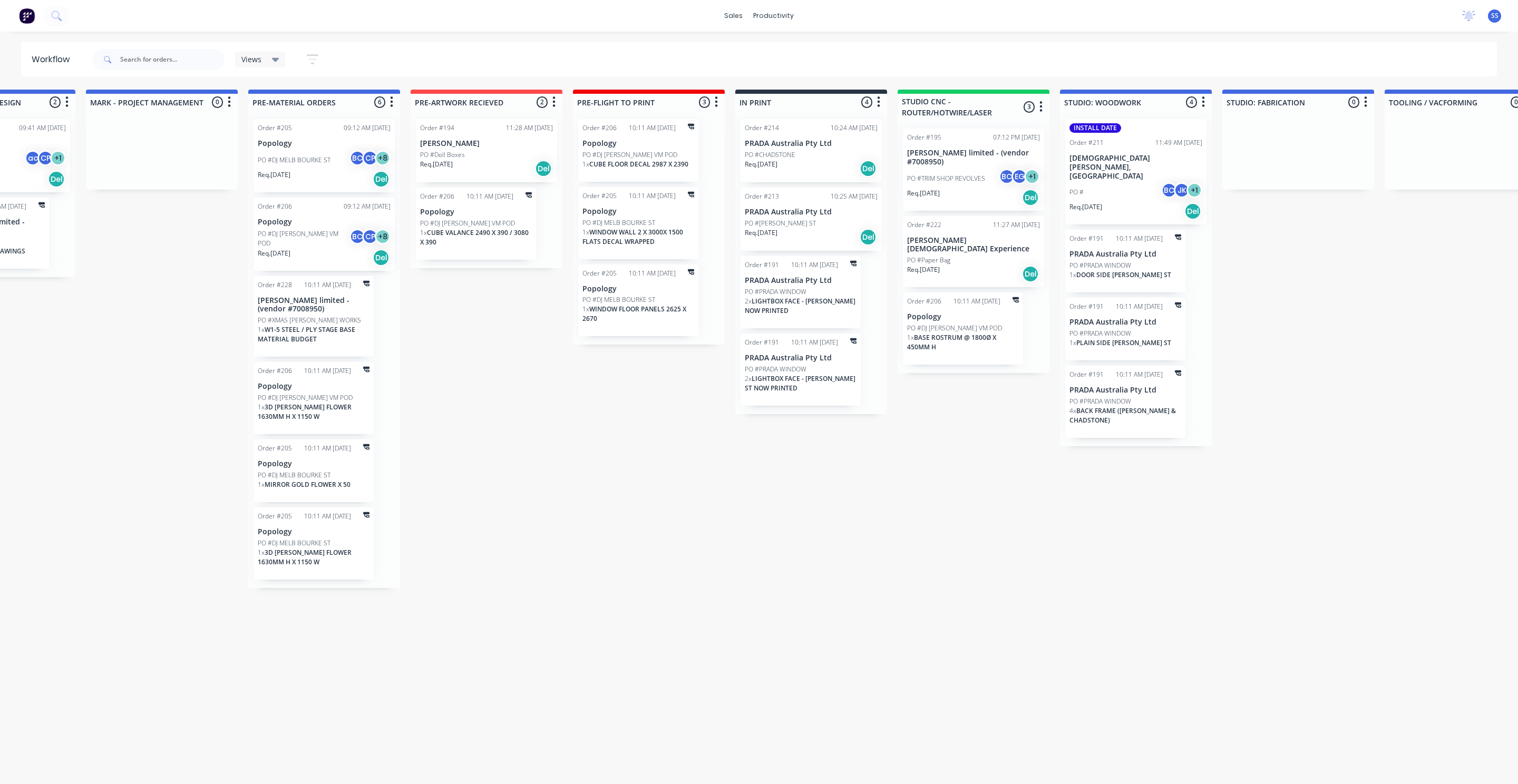
scroll to position [0, 417]
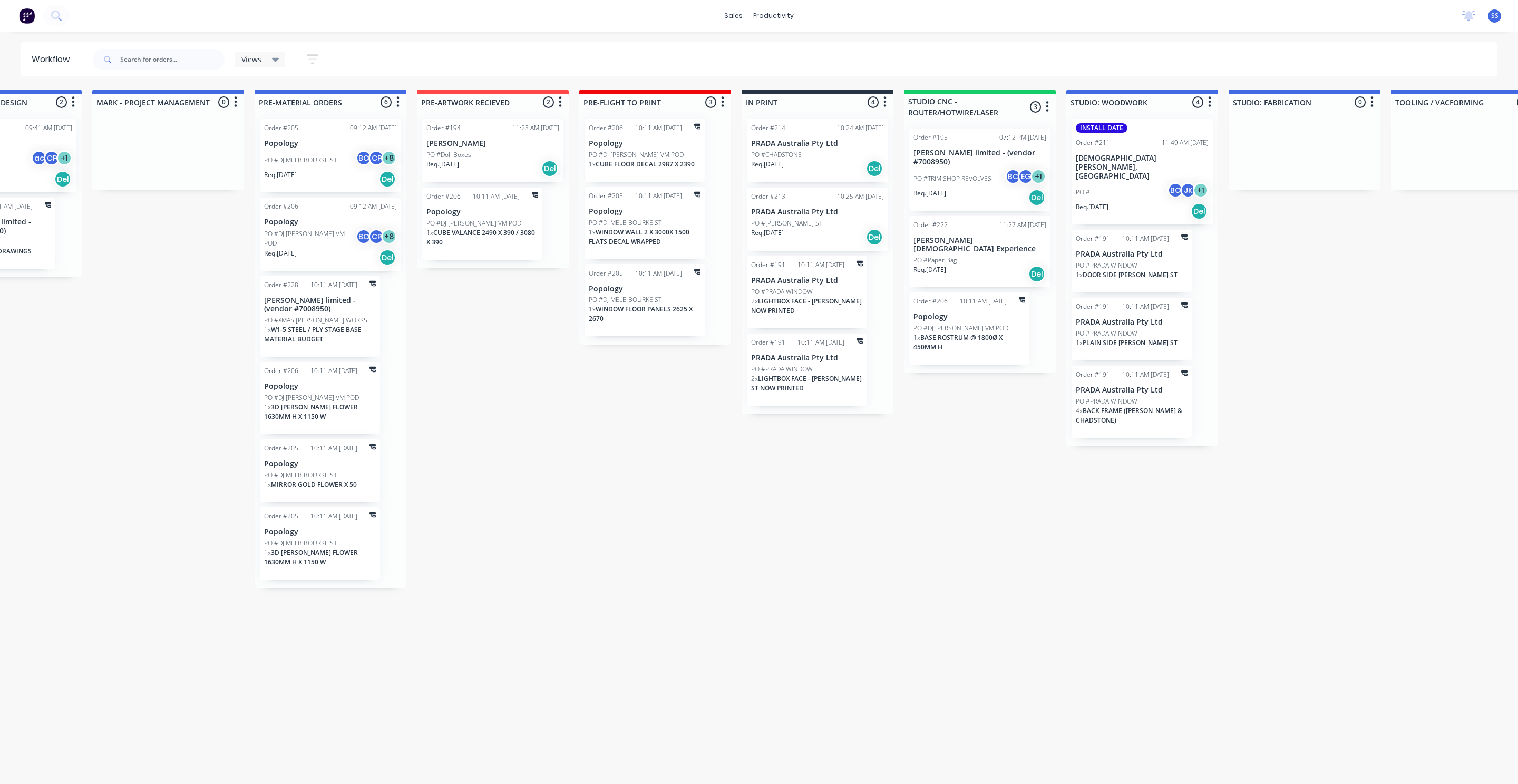
click at [1141, 133] on div "INSTALL DATE Order #211 11:49 AM [DATE] Christian Dior Couture, Oceania PO # BC…" at bounding box center [1142, 171] width 141 height 105
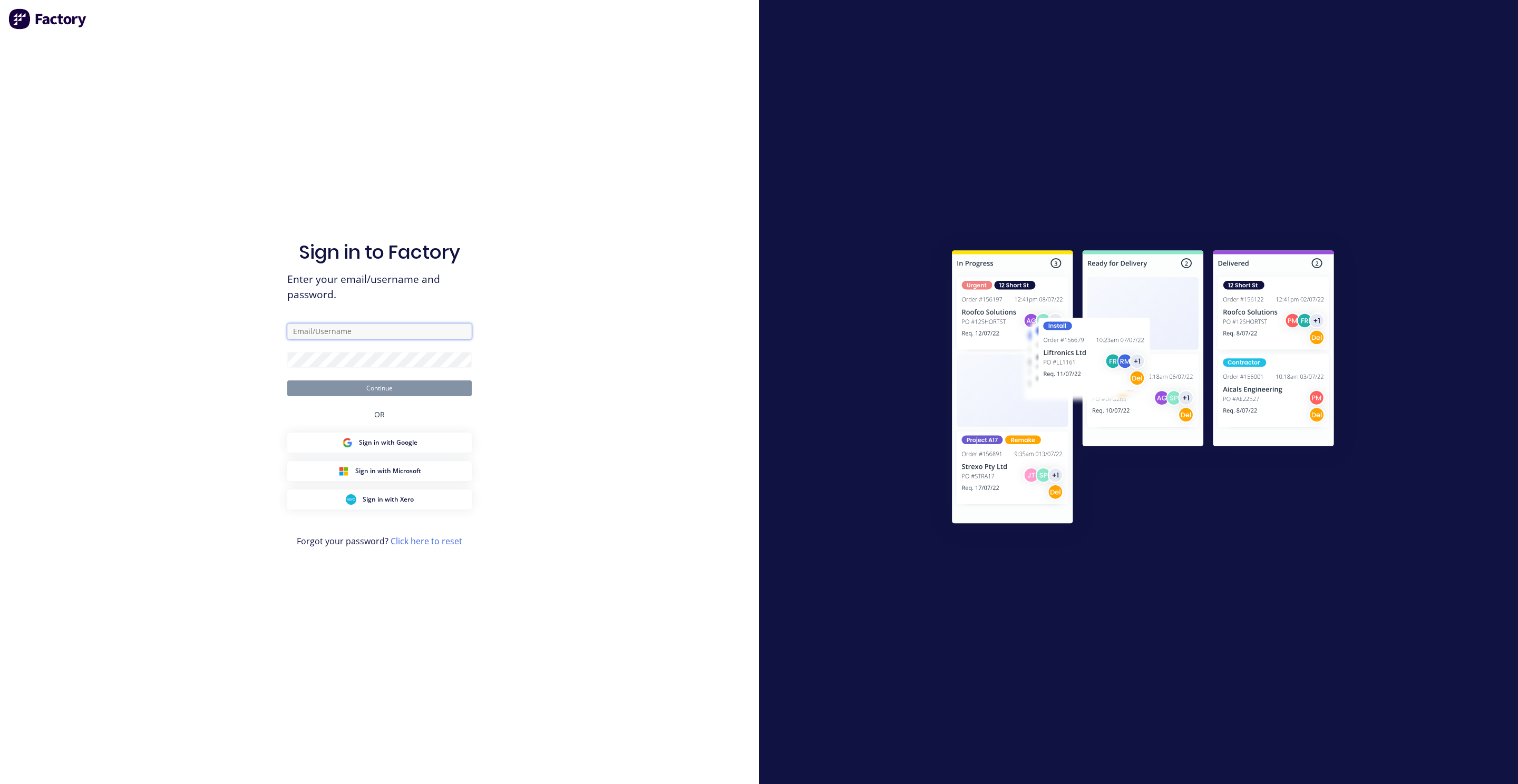
type input "Smokerson"
click at [359, 389] on button "Continue" at bounding box center [379, 388] width 184 height 16
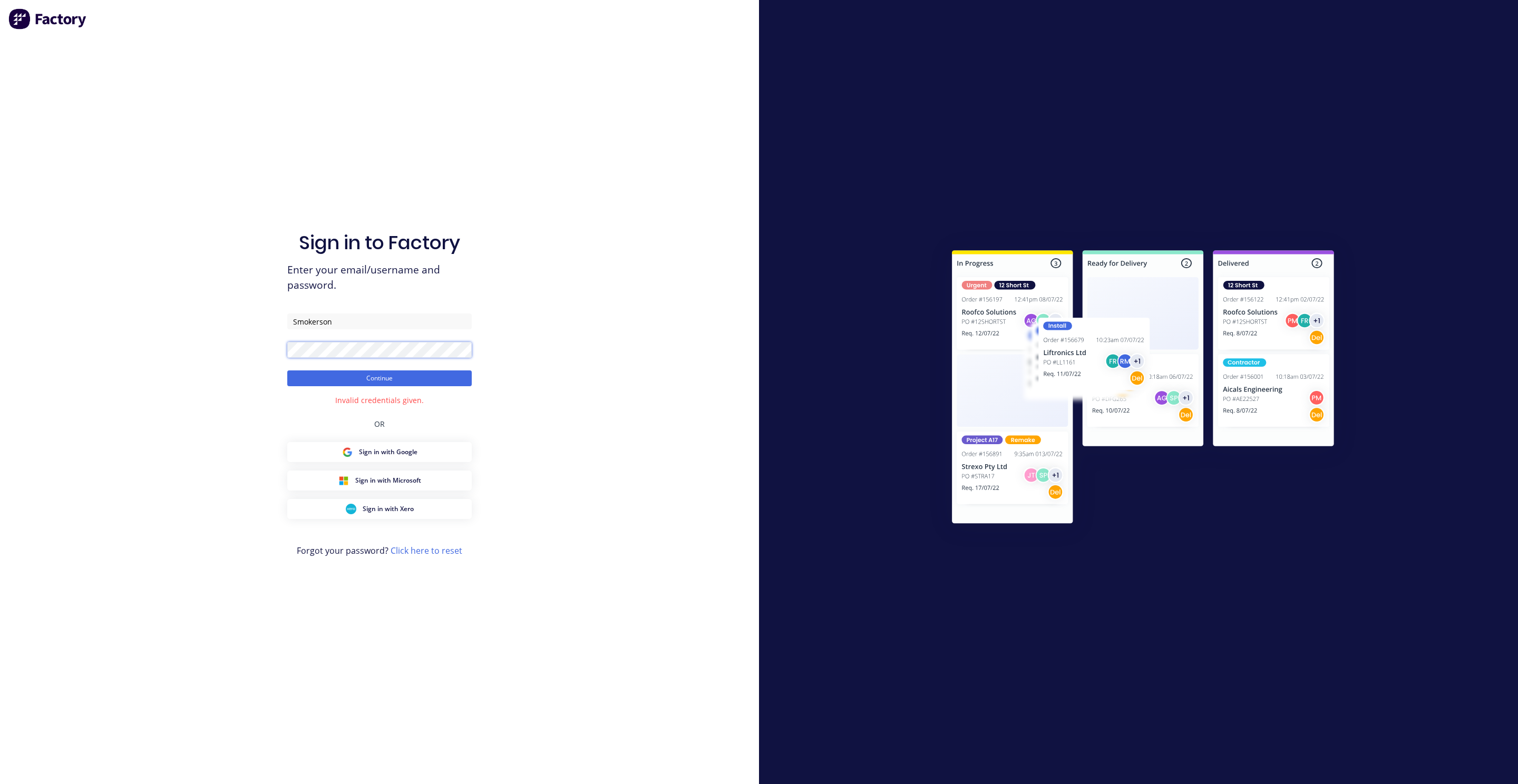
click at [259, 345] on div "Sign in to Factory Enter your email/username and password. [PERSON_NAME] Contin…" at bounding box center [380, 392] width 759 height 784
click at [359, 323] on input "Smokerson" at bounding box center [379, 321] width 184 height 16
drag, startPoint x: 362, startPoint y: 313, endPoint x: 259, endPoint y: 320, distance: 103.2
click at [250, 320] on div "Sign in to Factory Enter your email/username and password. [PERSON_NAME] Contin…" at bounding box center [380, 392] width 759 height 784
drag, startPoint x: 364, startPoint y: 322, endPoint x: 277, endPoint y: 319, distance: 87.1
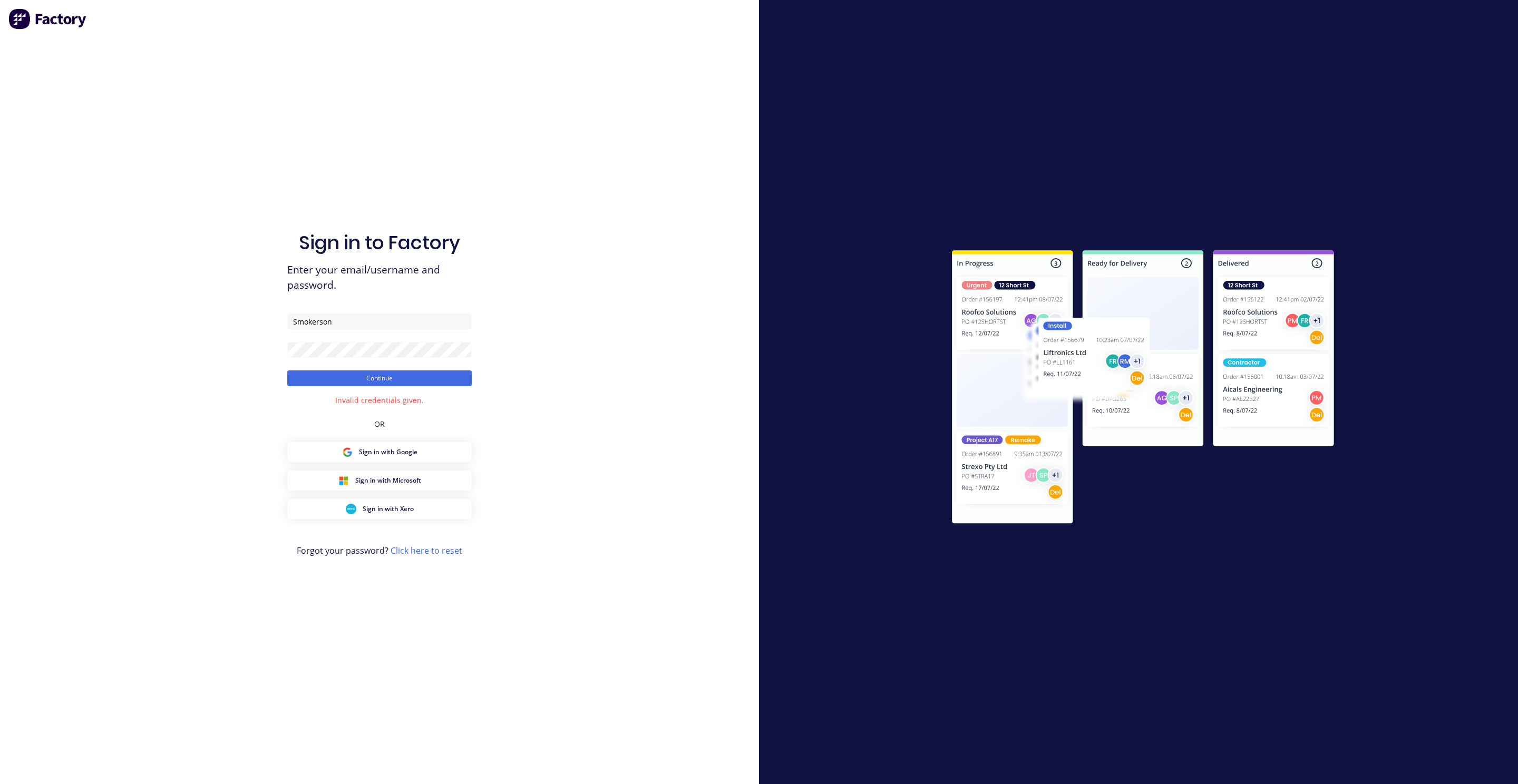
click at [277, 319] on div "Sign in to Factory Enter your email/username and password. [PERSON_NAME] Contin…" at bounding box center [380, 392] width 759 height 784
click at [563, 287] on div "Sign in to Factory Enter your email/username and password. [EMAIL_ADDRESS][DOMA…" at bounding box center [380, 392] width 759 height 784
click at [381, 378] on button "Continue" at bounding box center [379, 378] width 184 height 16
click at [324, 319] on input "[EMAIL_ADDRESS][DOMAIN_NAME]" at bounding box center [379, 321] width 184 height 16
type input "[EMAIL_ADDRESS][DOMAIN_NAME]"
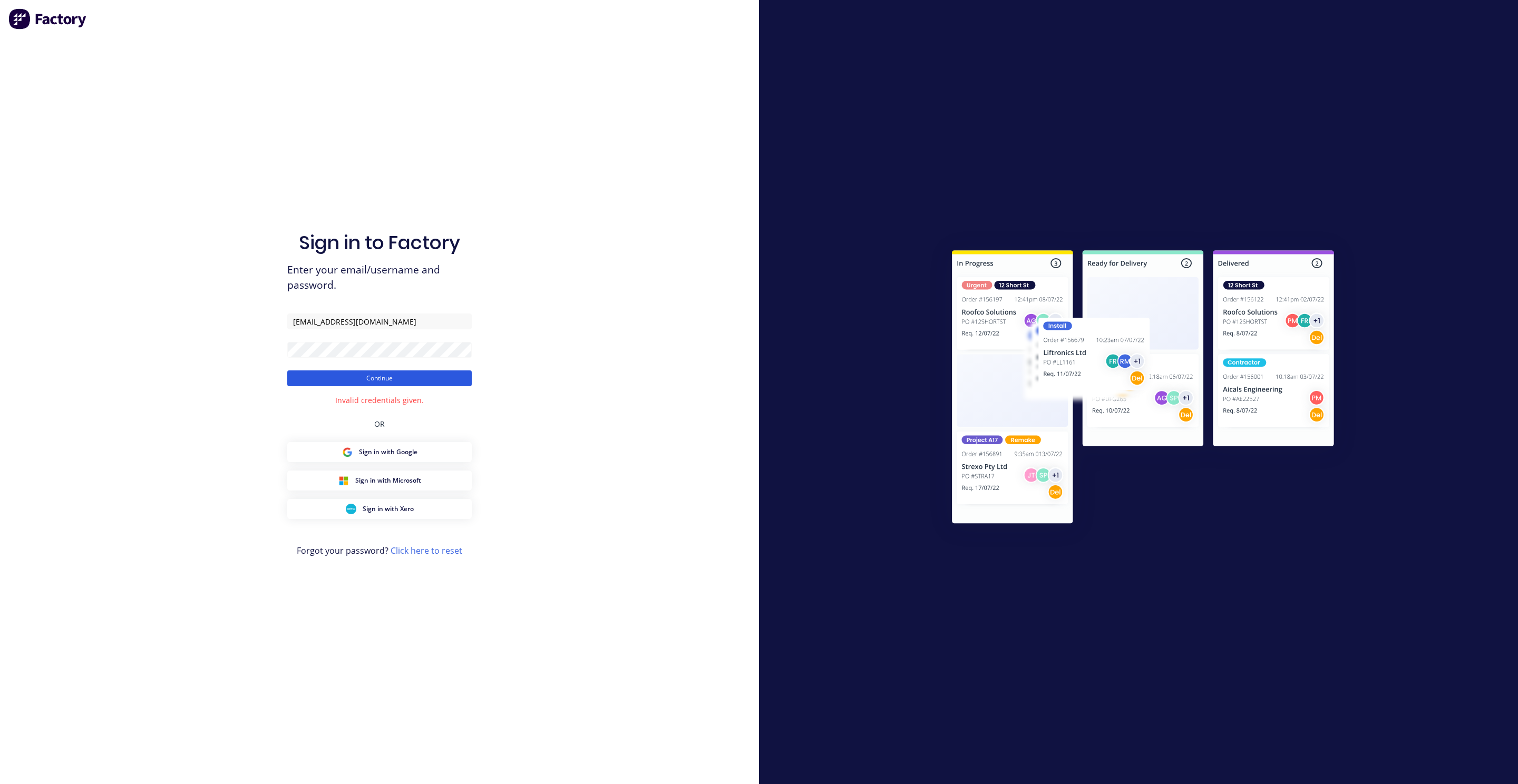
click at [326, 376] on button "Continue" at bounding box center [379, 378] width 184 height 16
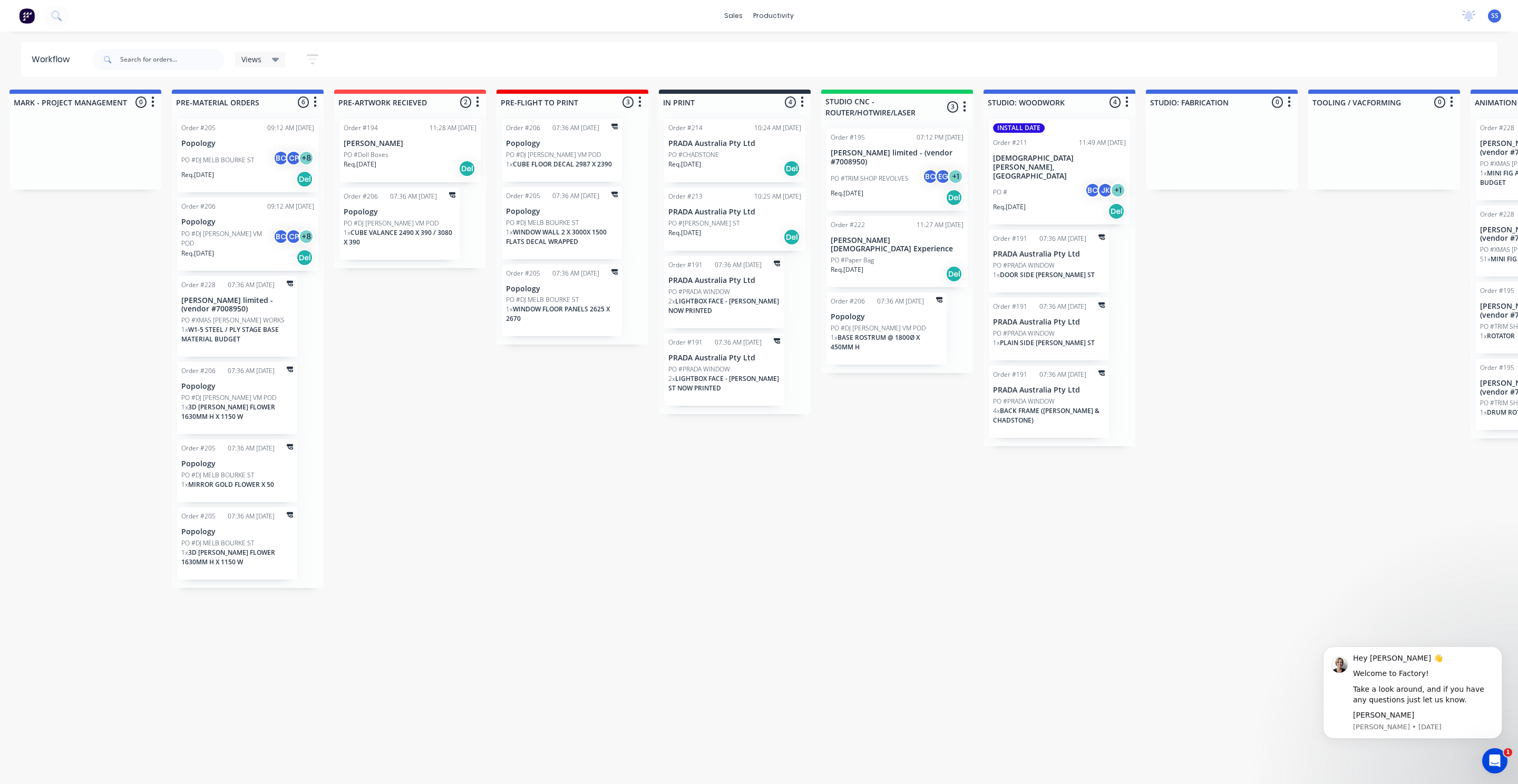
scroll to position [0, 532]
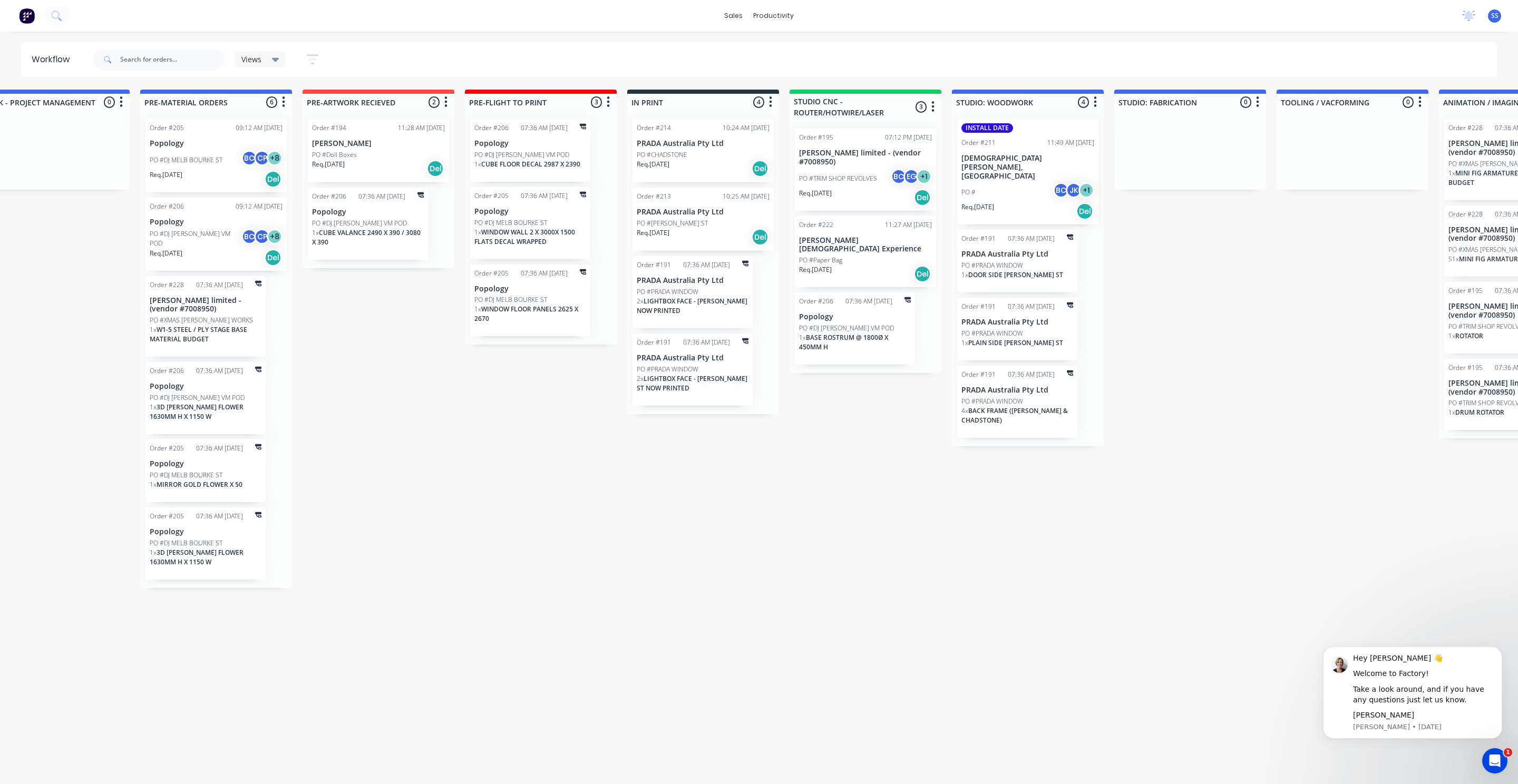
click at [1012, 182] on div "PO # BC JK + 1" at bounding box center [1027, 192] width 133 height 20
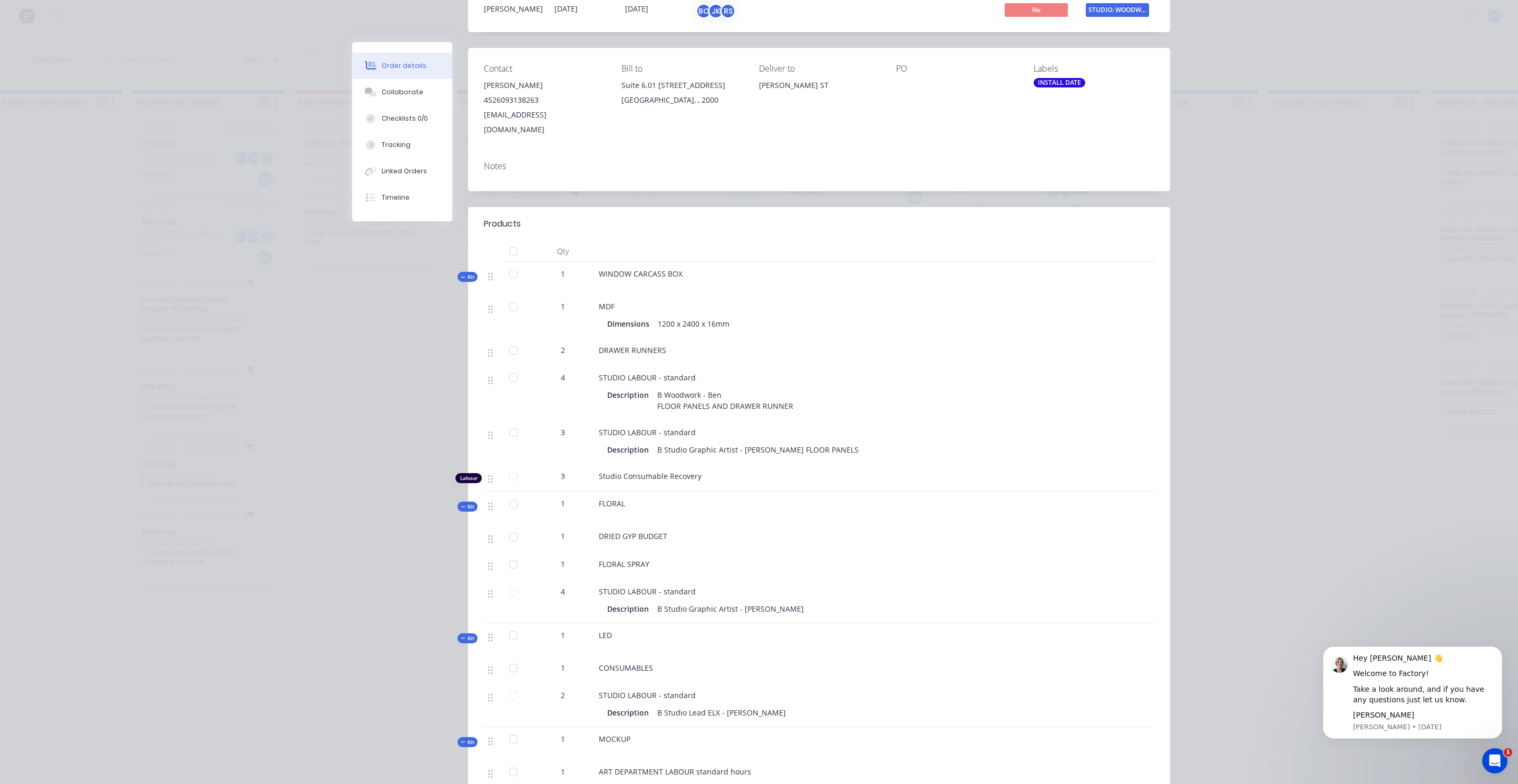
scroll to position [0, 0]
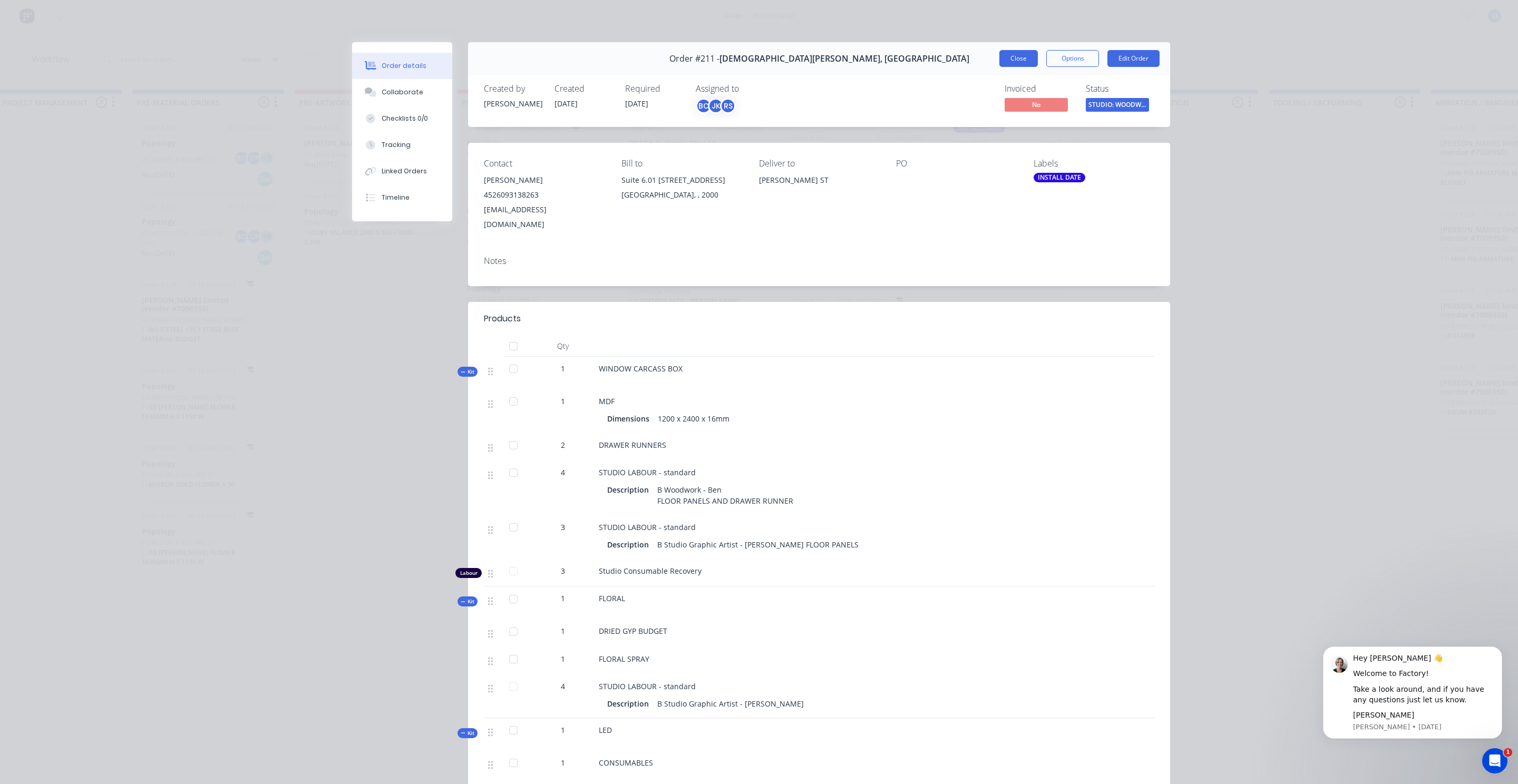
click at [1028, 57] on button "Close" at bounding box center [1018, 58] width 38 height 17
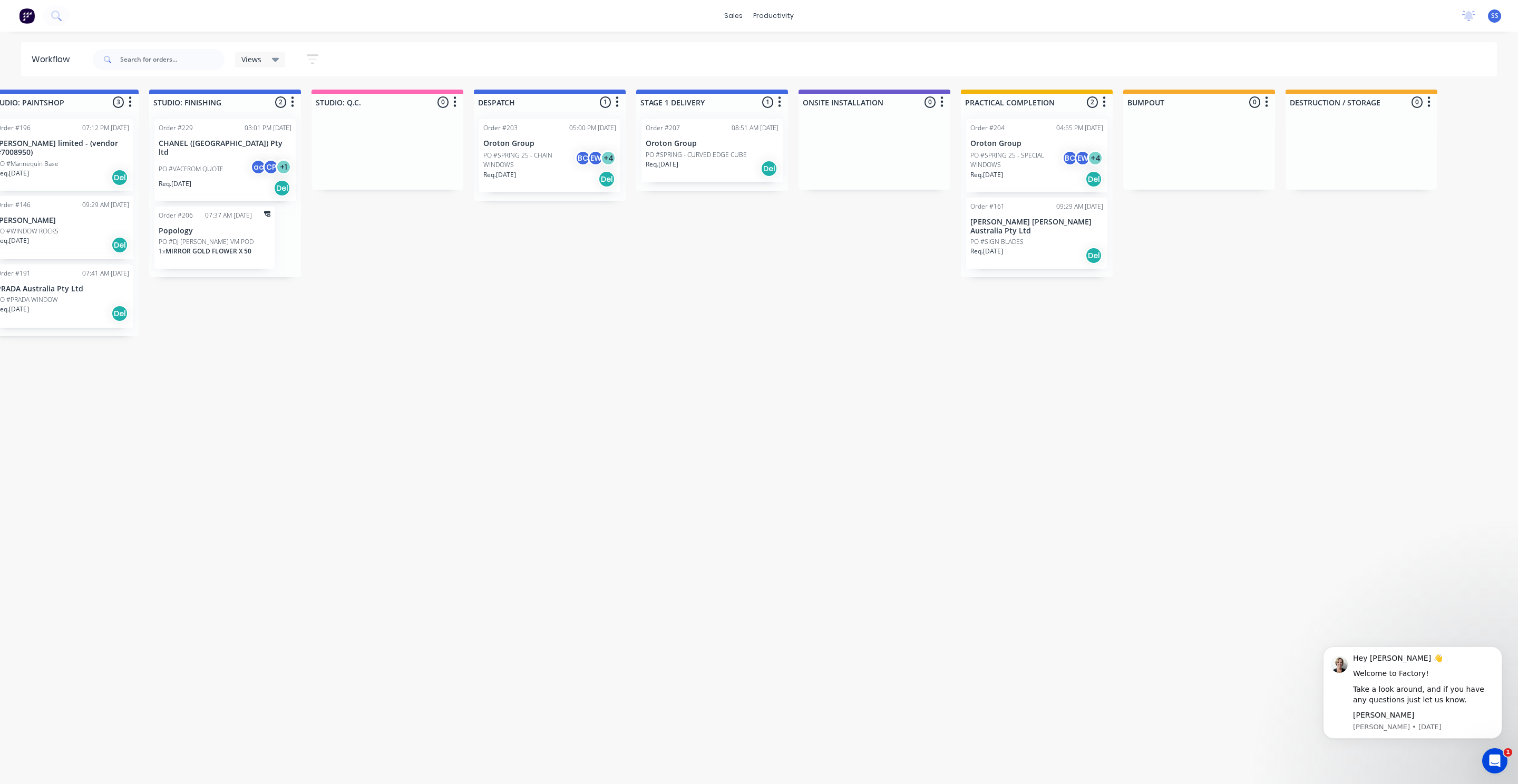
scroll to position [0, 2305]
click at [565, 148] on div "Order #203 05:00 PM [DATE] Oroton Group PO #SPRING 25 - CHAIN WINDOWS BC EW + 4…" at bounding box center [553, 156] width 141 height 73
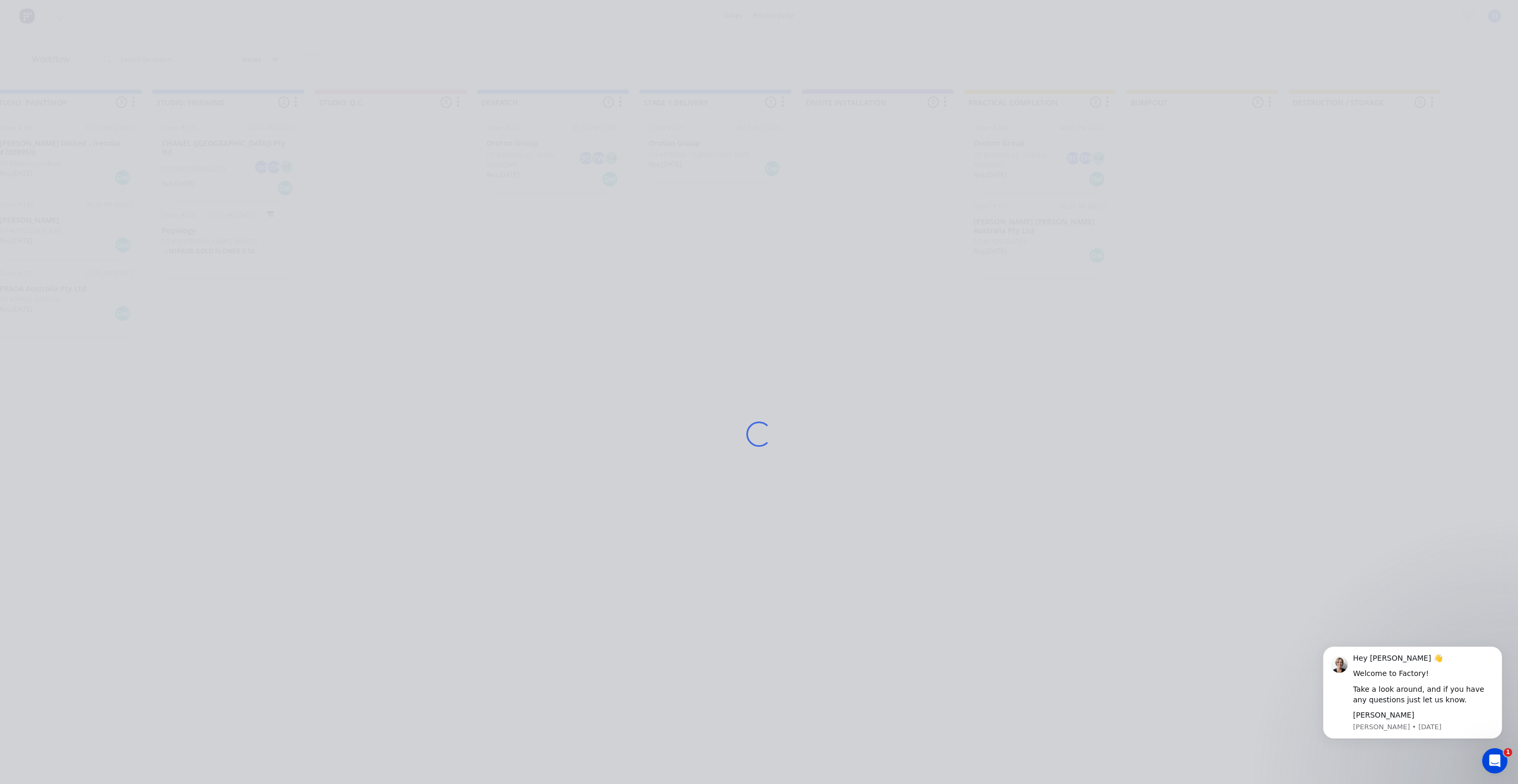
scroll to position [0, 2302]
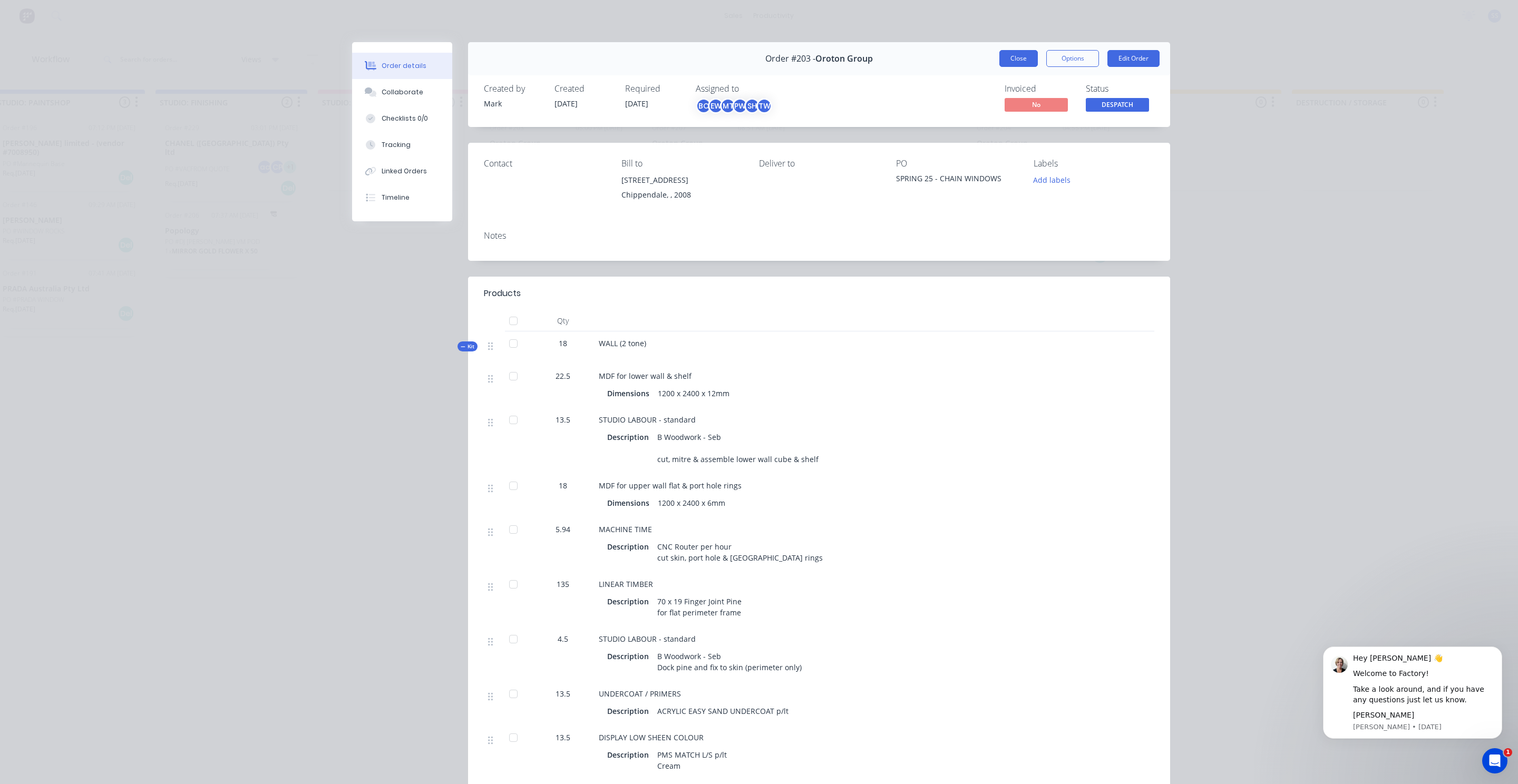
click at [1033, 59] on button "Close" at bounding box center [1018, 58] width 38 height 17
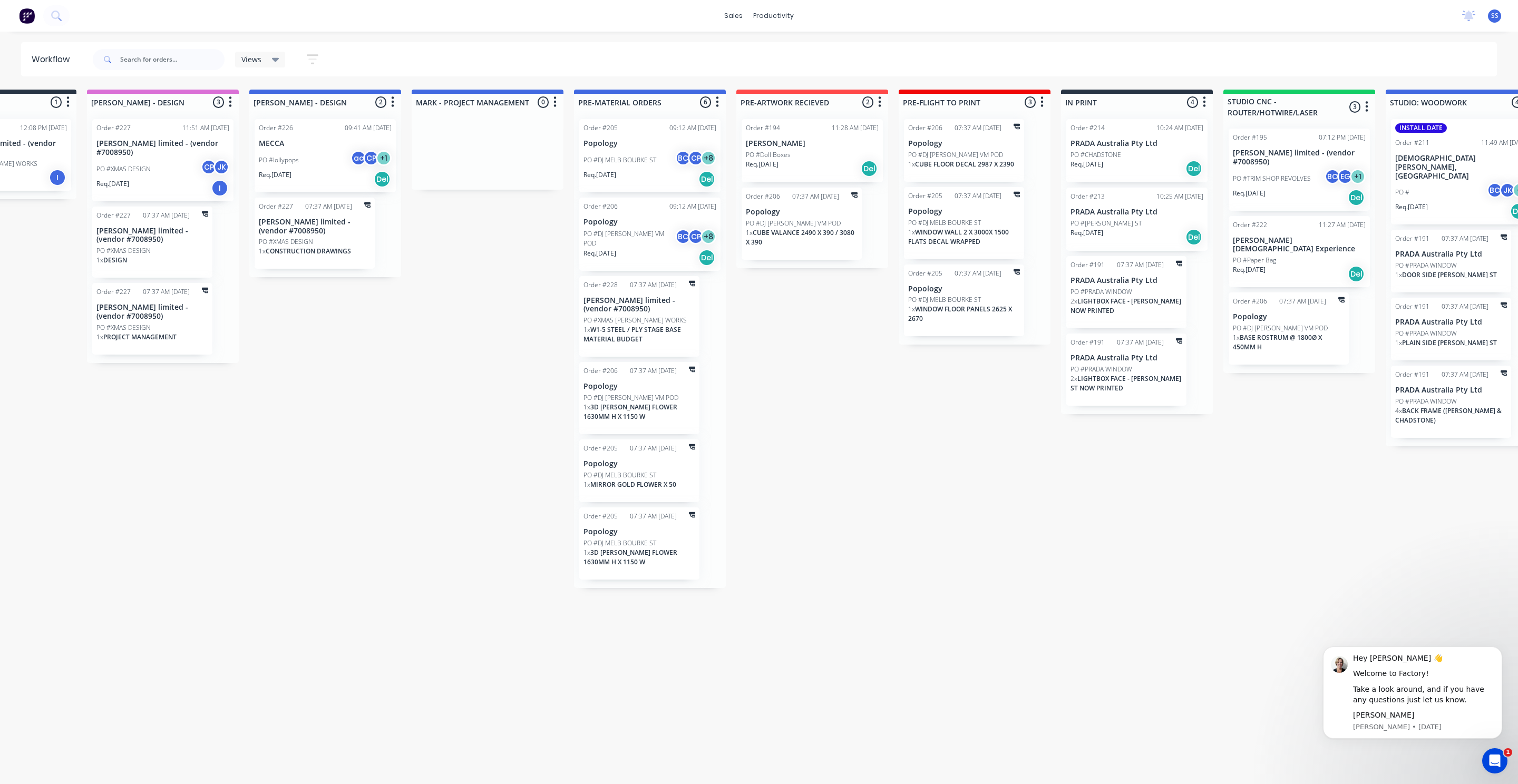
scroll to position [0, 0]
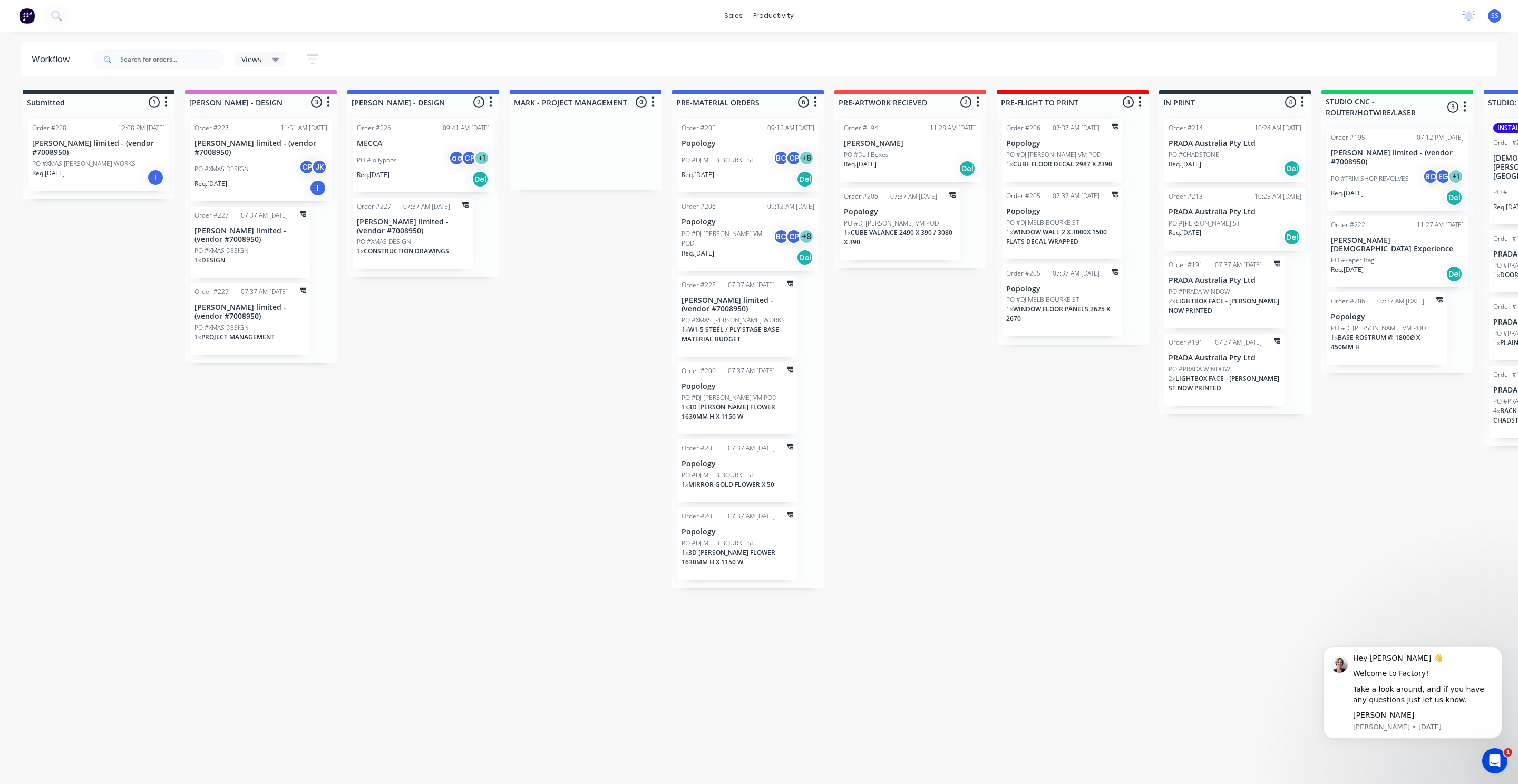
click at [1495, 760] on icon "Open Intercom Messenger" at bounding box center [1495, 761] width 18 height 18
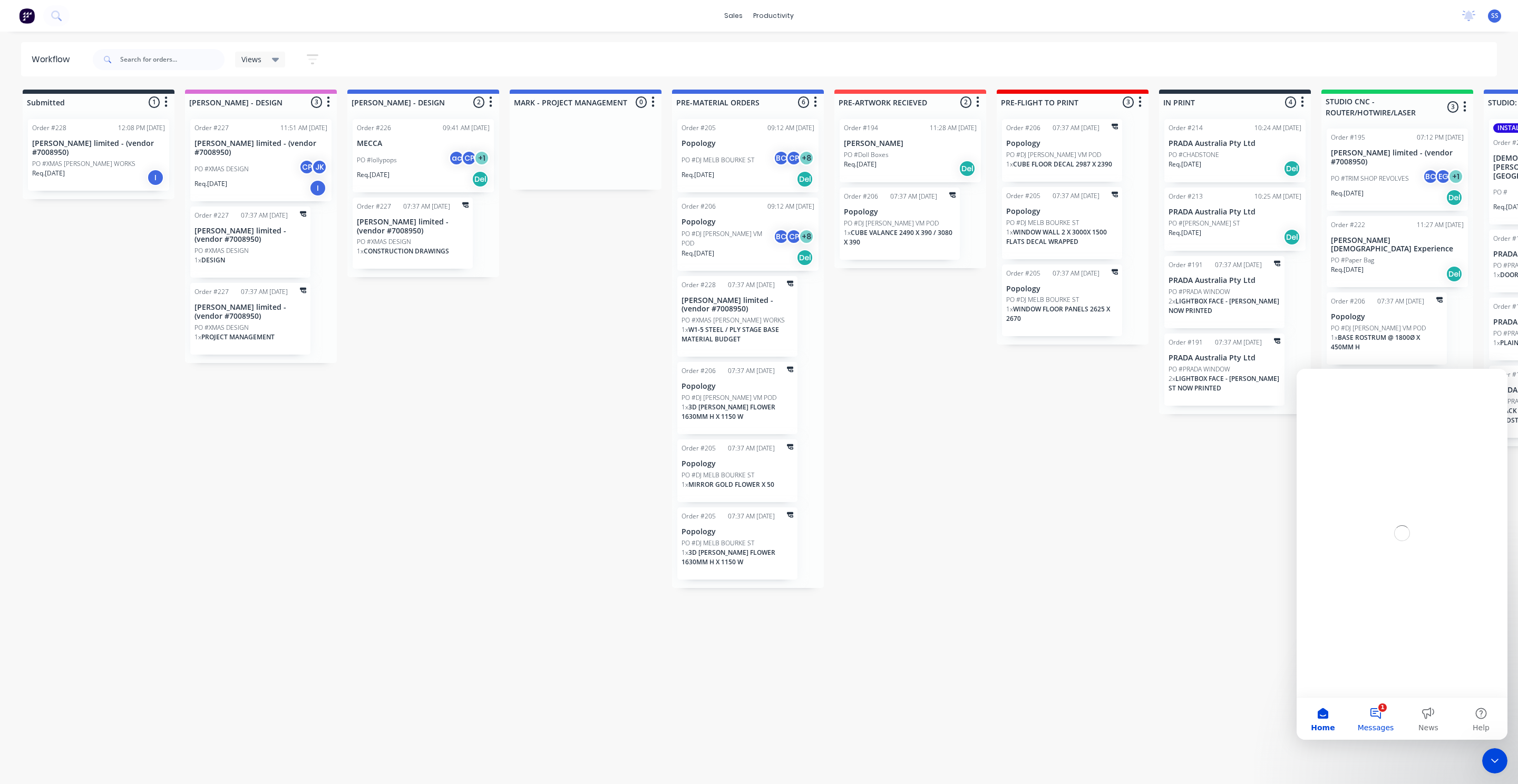
click at [1370, 705] on button "1 Messages" at bounding box center [1375, 719] width 52 height 42
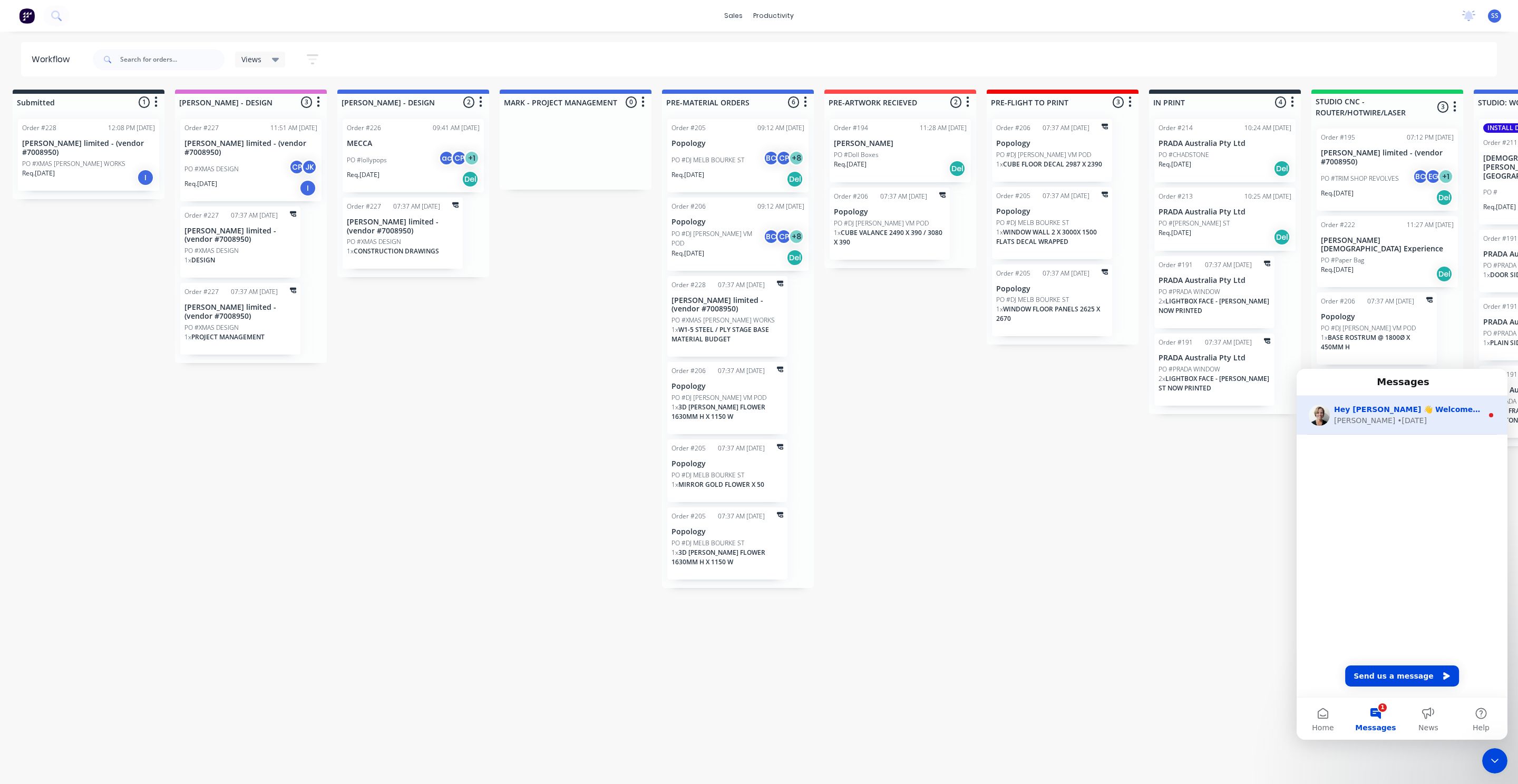
scroll to position [0, 12]
click at [1418, 422] on div "[PERSON_NAME] • [DATE]" at bounding box center [1408, 421] width 148 height 11
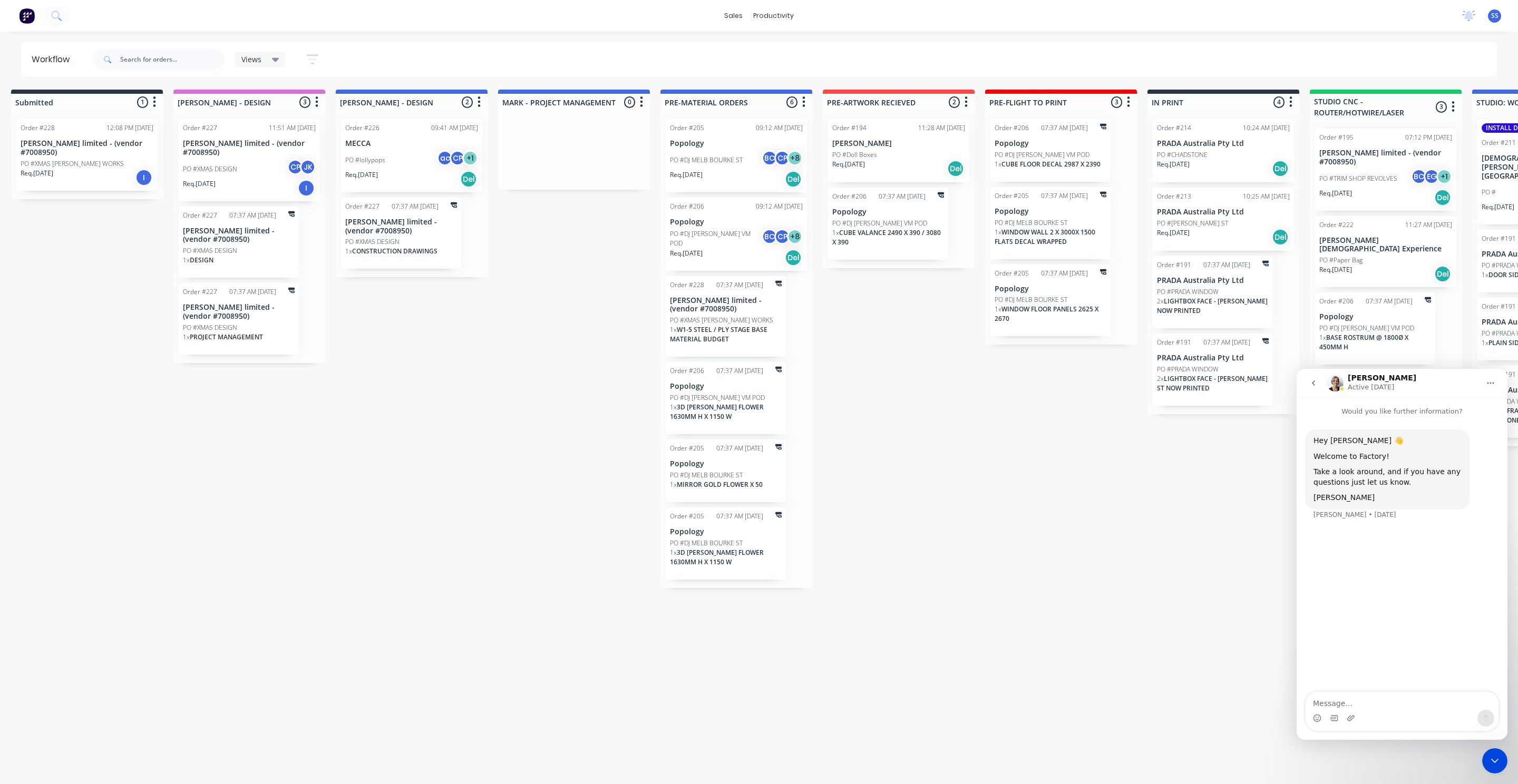
click at [1306, 382] on button "go back" at bounding box center [1314, 383] width 20 height 20
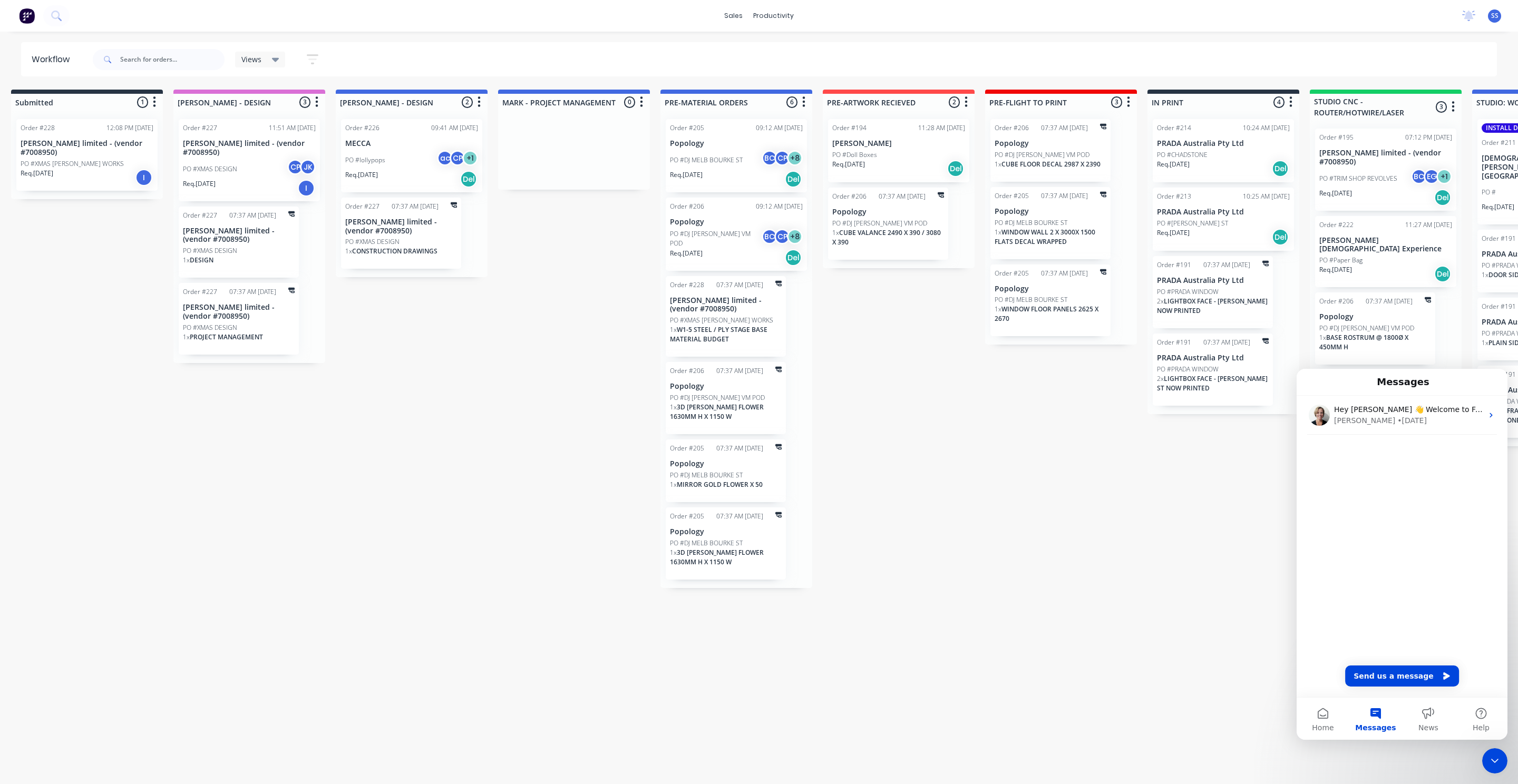
click at [1506, 721] on html "sales productivity sales Sales Orders Customers Price Level Manager productivit…" at bounding box center [747, 360] width 1518 height 721
click at [1503, 764] on div "Close Intercom Messenger" at bounding box center [1494, 760] width 25 height 25
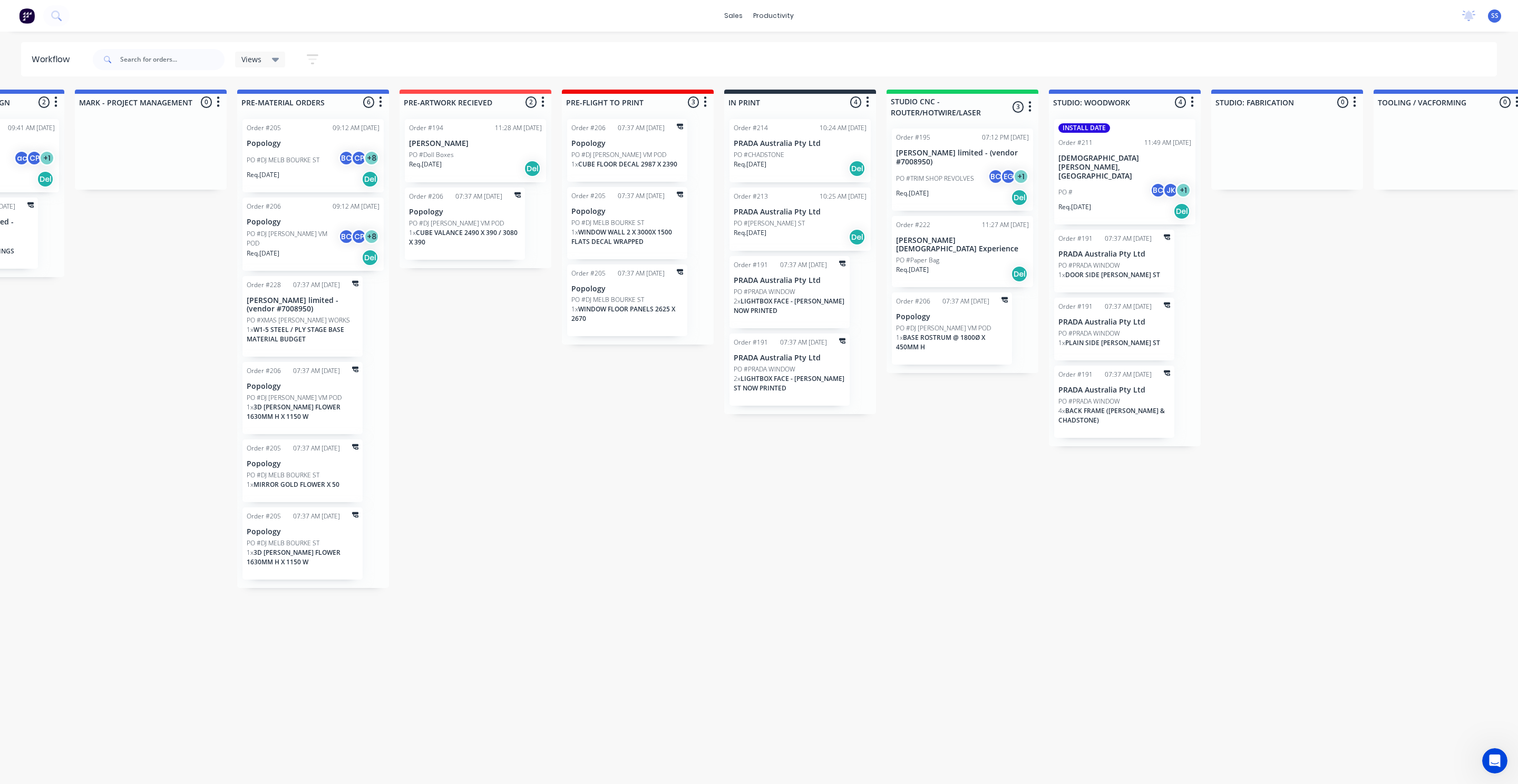
scroll to position [0, 0]
